Goal: Task Accomplishment & Management: Manage account settings

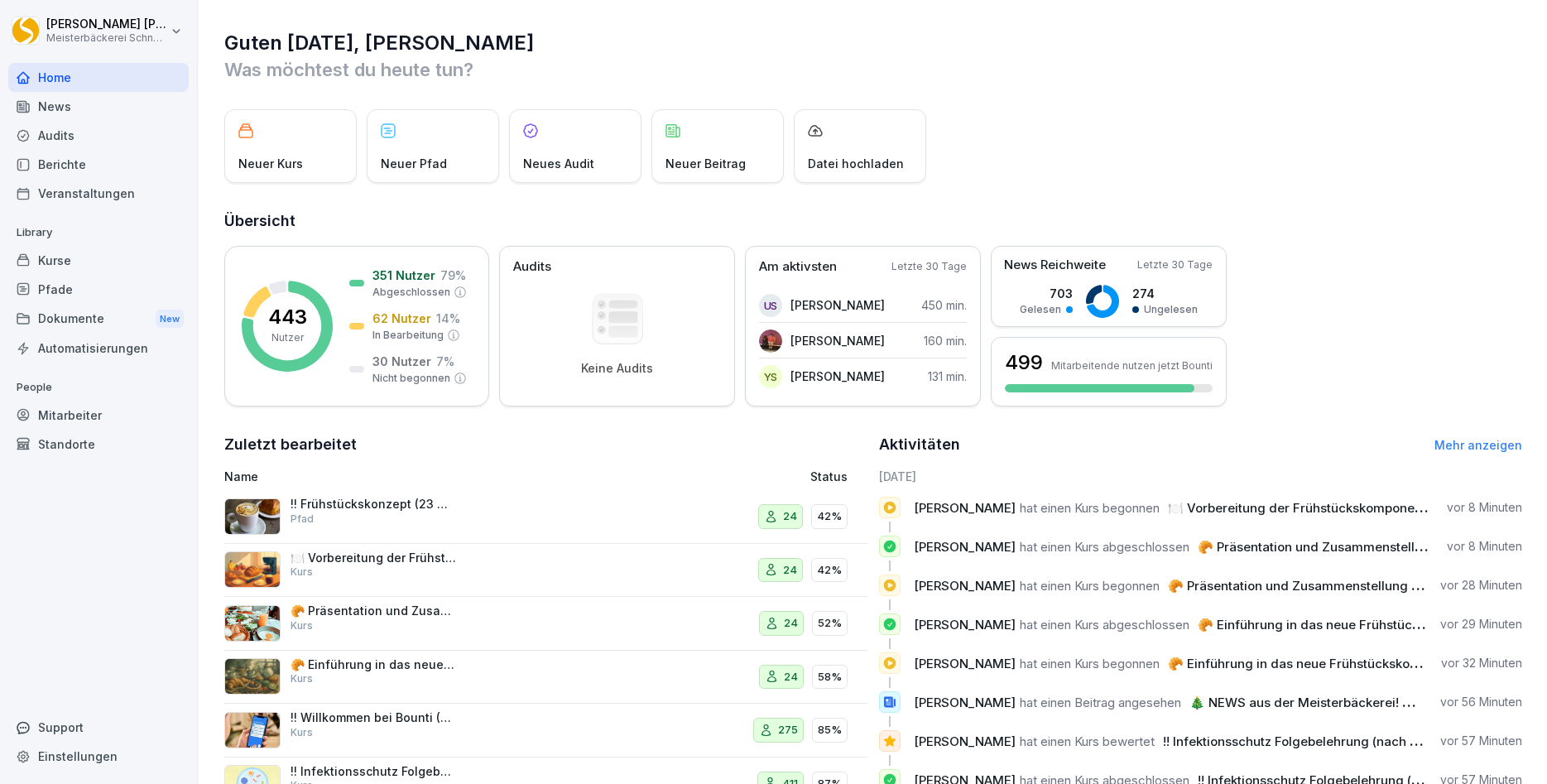
click at [527, 514] on div "!! Frühstückskonzept (23 Minuten) Pfad" at bounding box center [425, 517] width 403 height 40
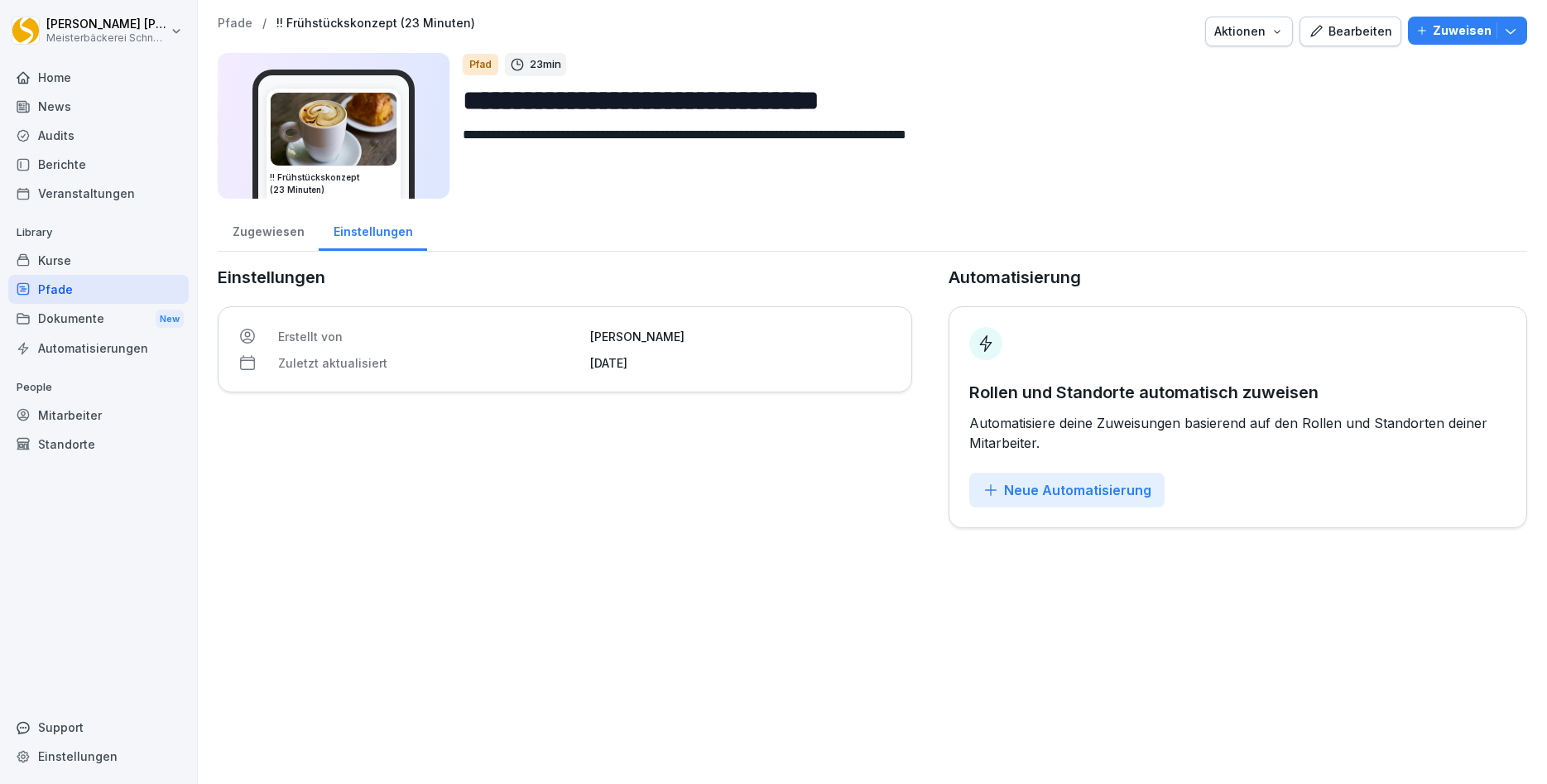
click at [1513, 30] on icon "button" at bounding box center [1510, 30] width 17 height 17
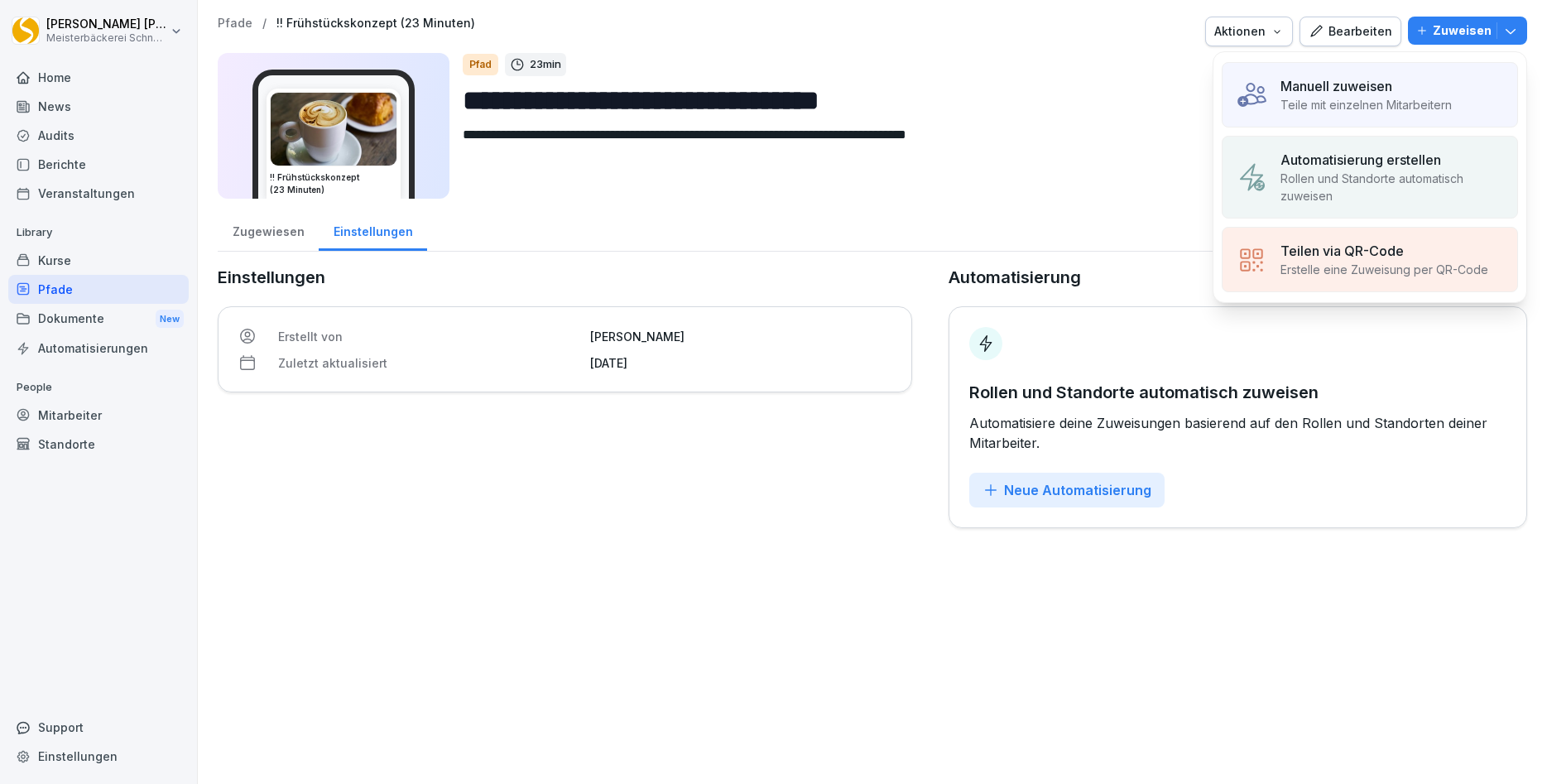
click at [1342, 93] on p "Manuell zuweisen" at bounding box center [1337, 85] width 112 height 20
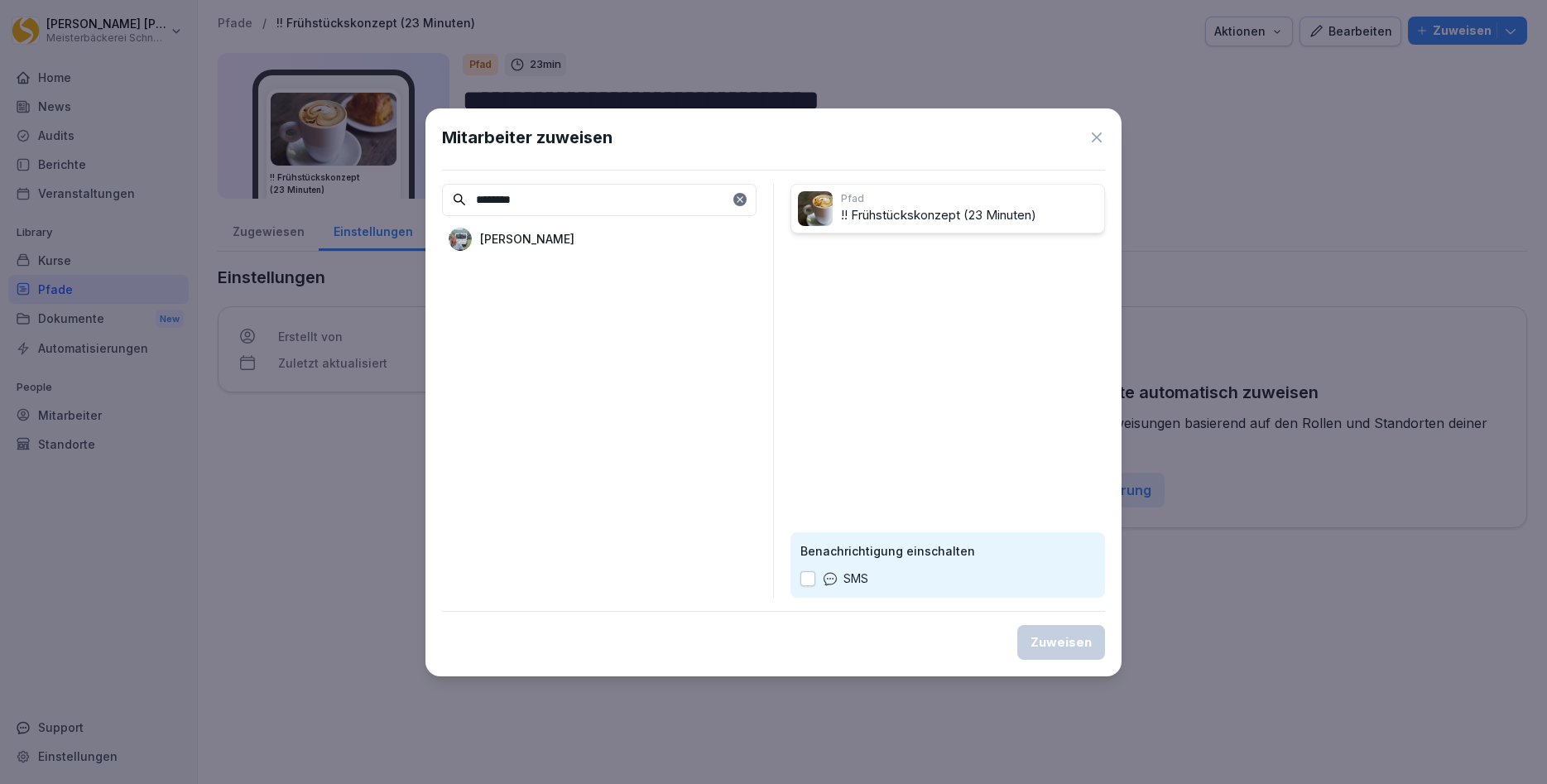
type input "********"
click at [530, 235] on p "[PERSON_NAME]" at bounding box center [527, 239] width 94 height 17
click at [803, 581] on button "button" at bounding box center [808, 578] width 15 height 15
click at [1061, 645] on div "Zuweisen" at bounding box center [1062, 642] width 61 height 18
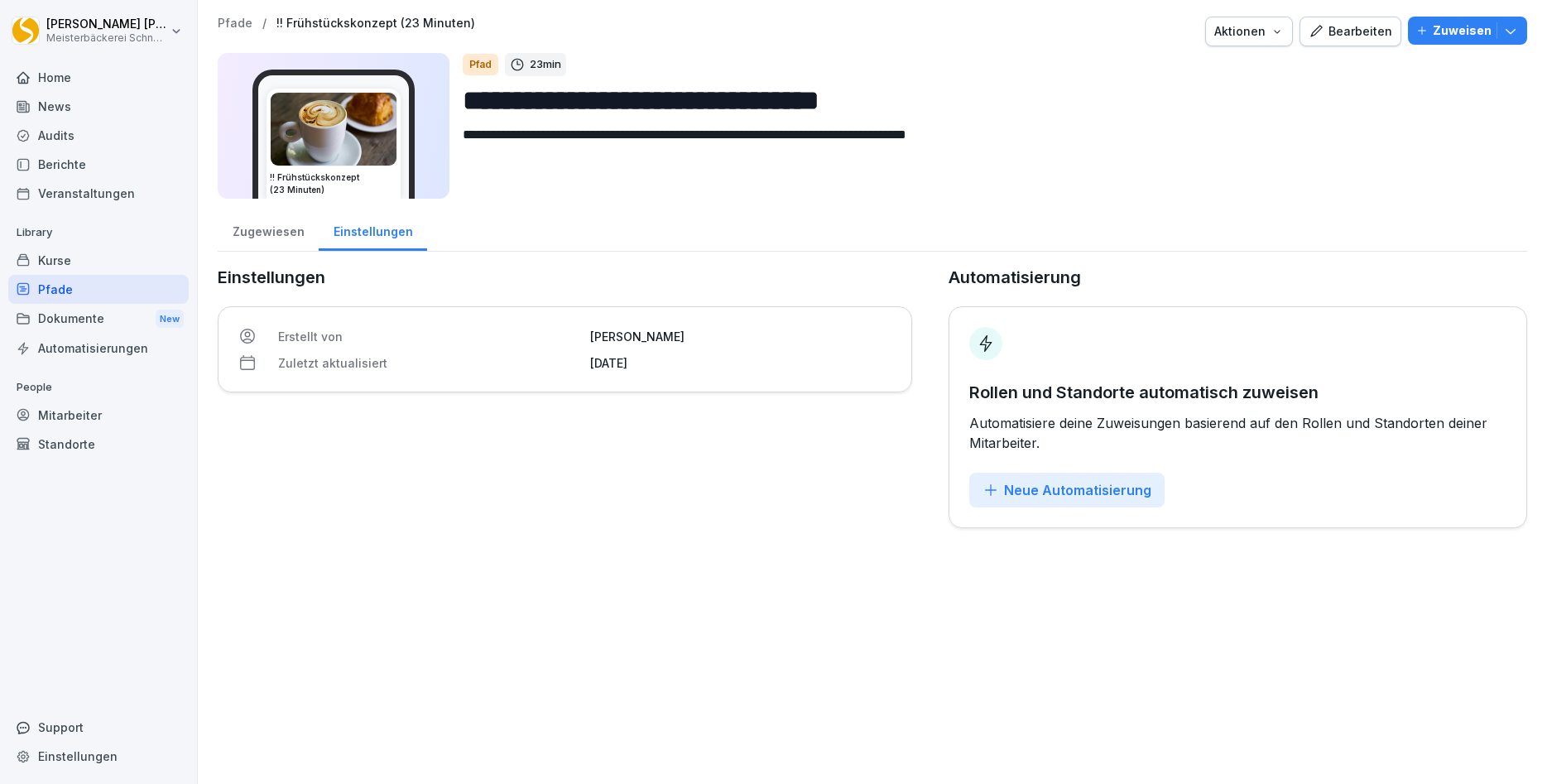
click at [255, 233] on div "Zugewiesen" at bounding box center [268, 229] width 101 height 42
